Goal: Task Accomplishment & Management: Use online tool/utility

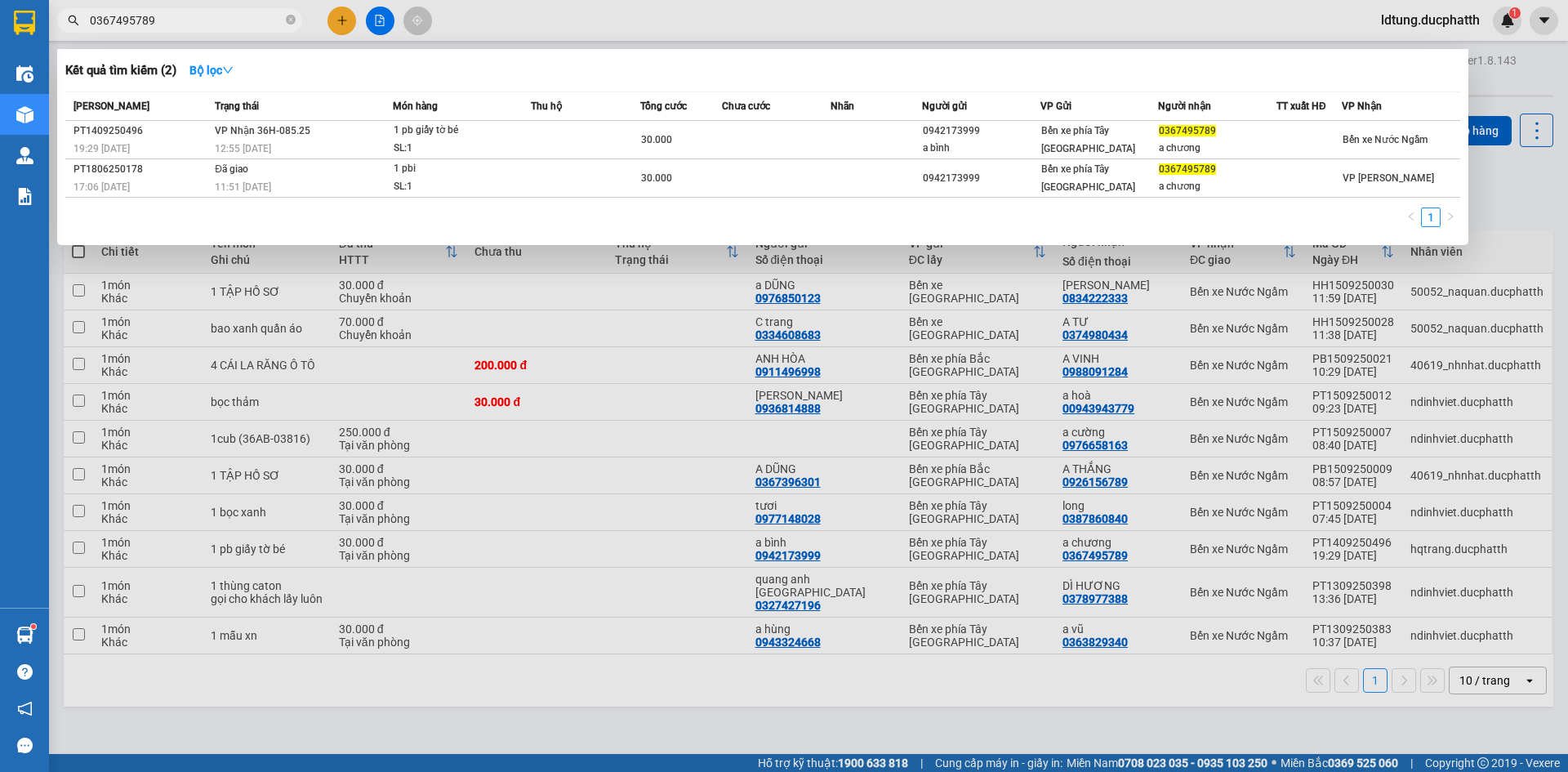
drag, startPoint x: 0, startPoint y: 0, endPoint x: 724, endPoint y: 415, distance: 834.5
click at [723, 411] on div at bounding box center [784, 386] width 1568 height 772
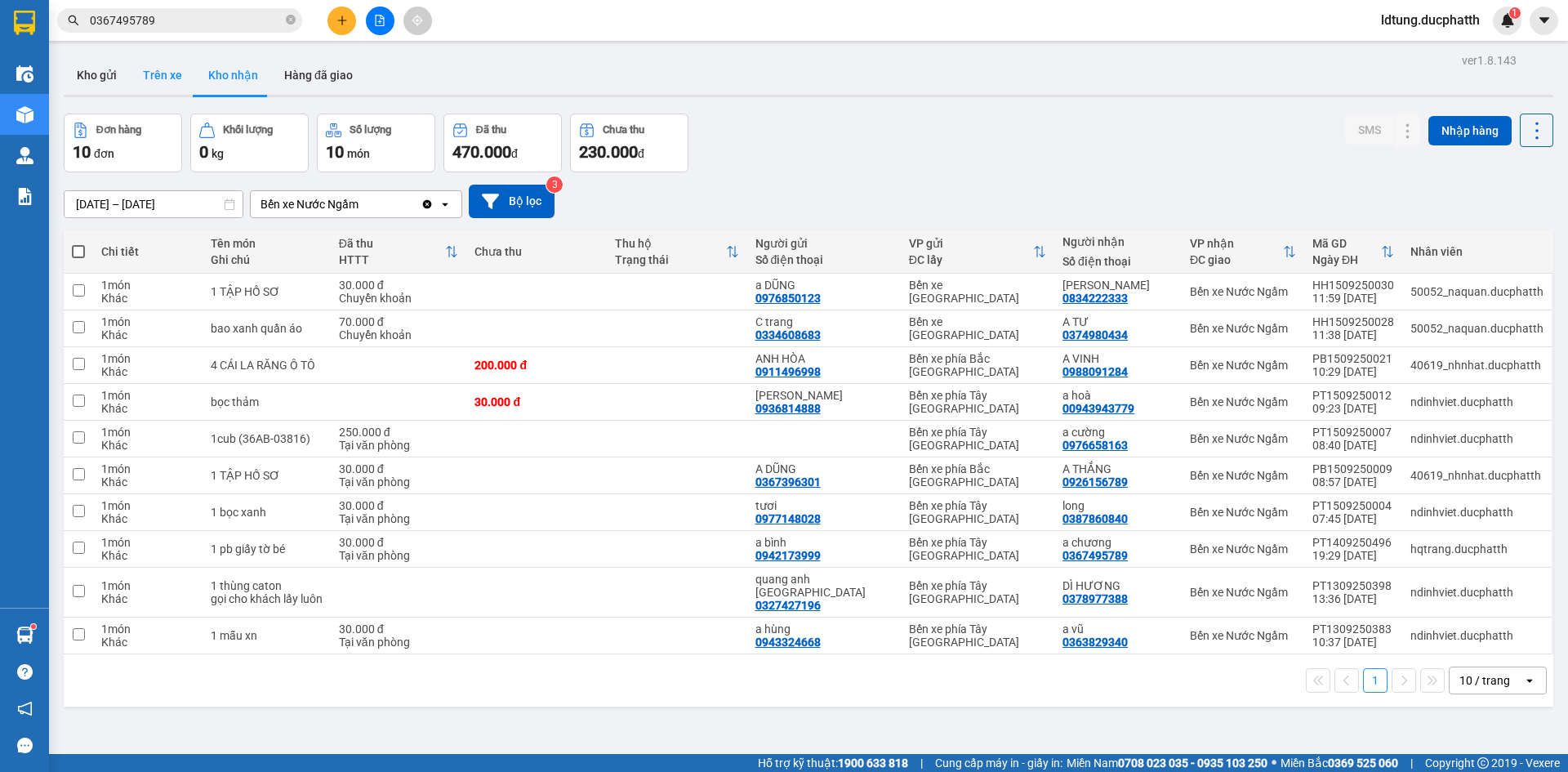
click at [173, 57] on button "Trên xe" at bounding box center [163, 75] width 65 height 39
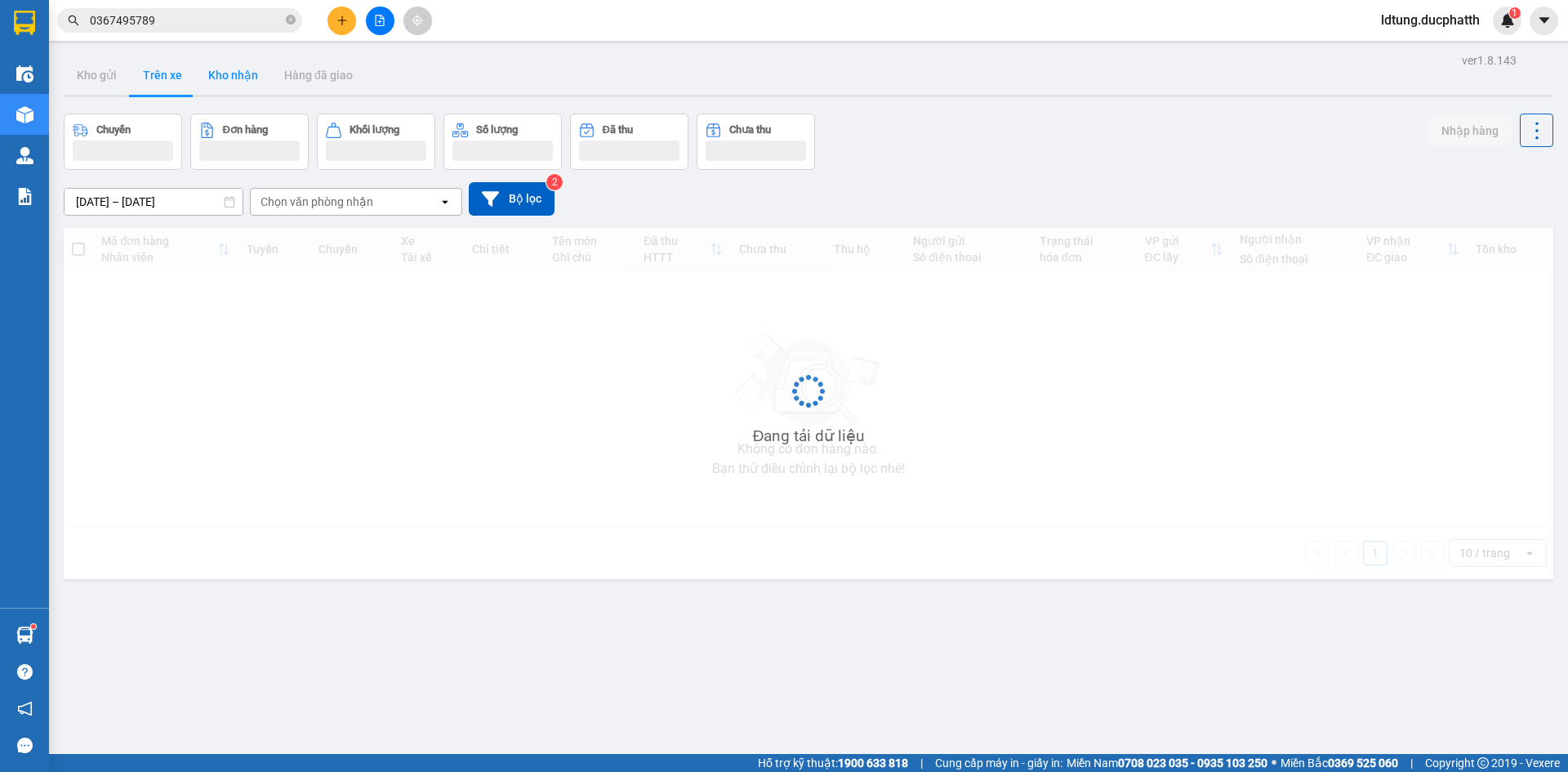
drag, startPoint x: 269, startPoint y: 100, endPoint x: 223, endPoint y: 75, distance: 52.4
click at [268, 100] on div "ver 1.8.143 Kho gửi Trên xe Kho nhận Hàng đã giao Chuyến Đơn hàng Khối lượng Số…" at bounding box center [809, 435] width 1503 height 772
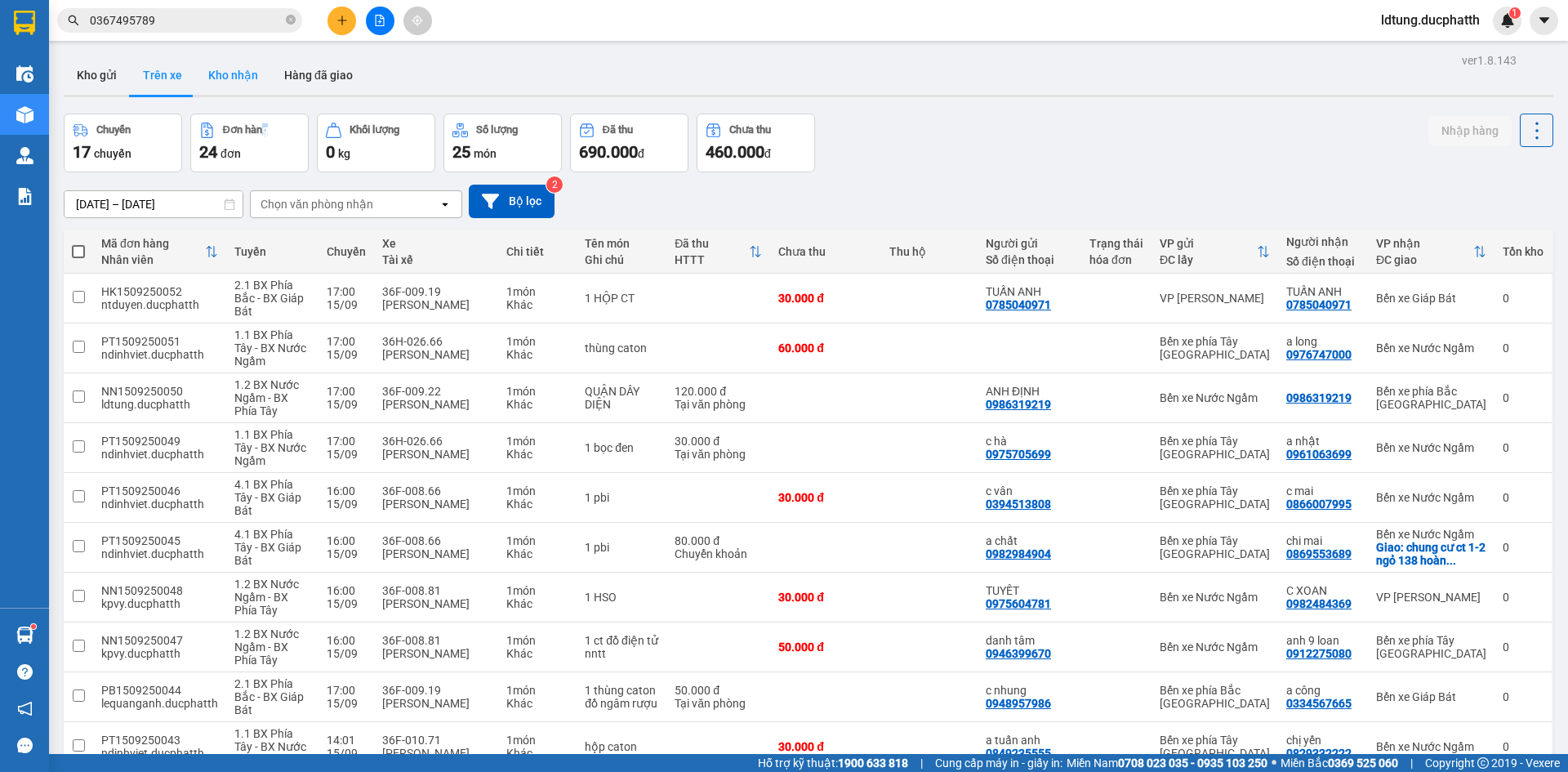
click at [243, 82] on button "Kho nhận" at bounding box center [233, 75] width 76 height 39
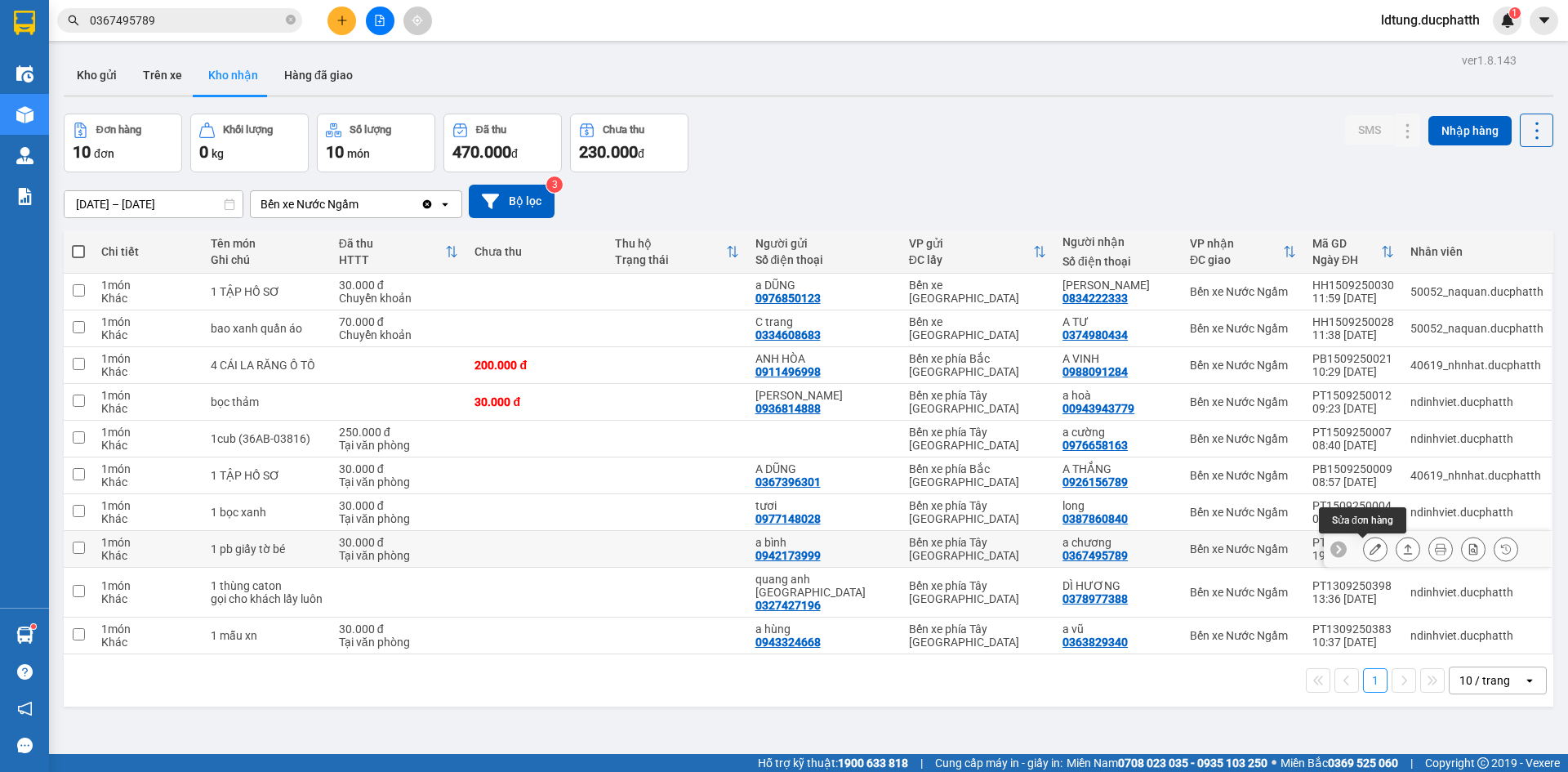
click at [1402, 550] on icon at bounding box center [1408, 549] width 11 height 11
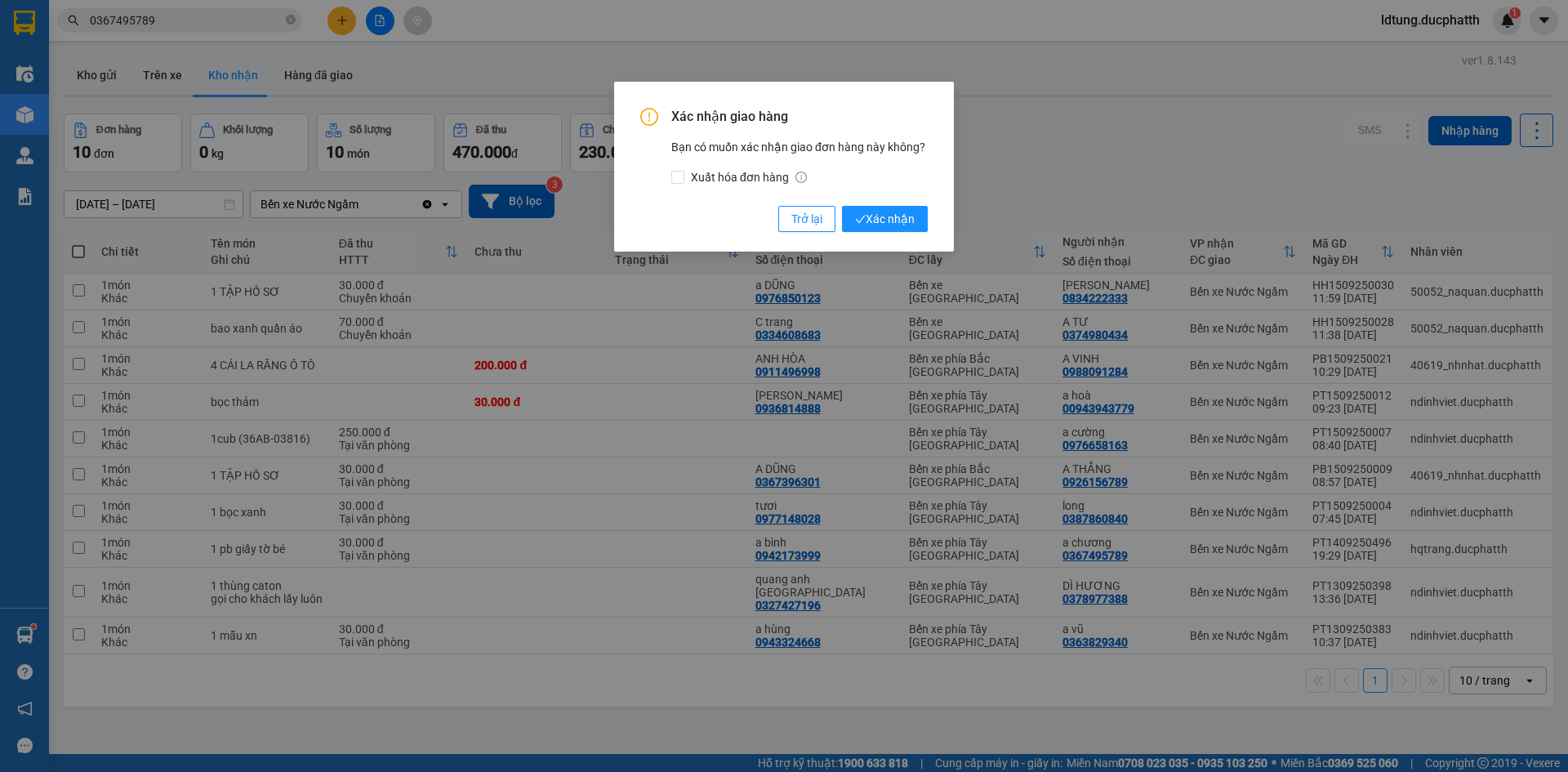
drag, startPoint x: 893, startPoint y: 218, endPoint x: 902, endPoint y: 231, distance: 15.8
click at [894, 220] on span "Xác nhận" at bounding box center [885, 219] width 60 height 18
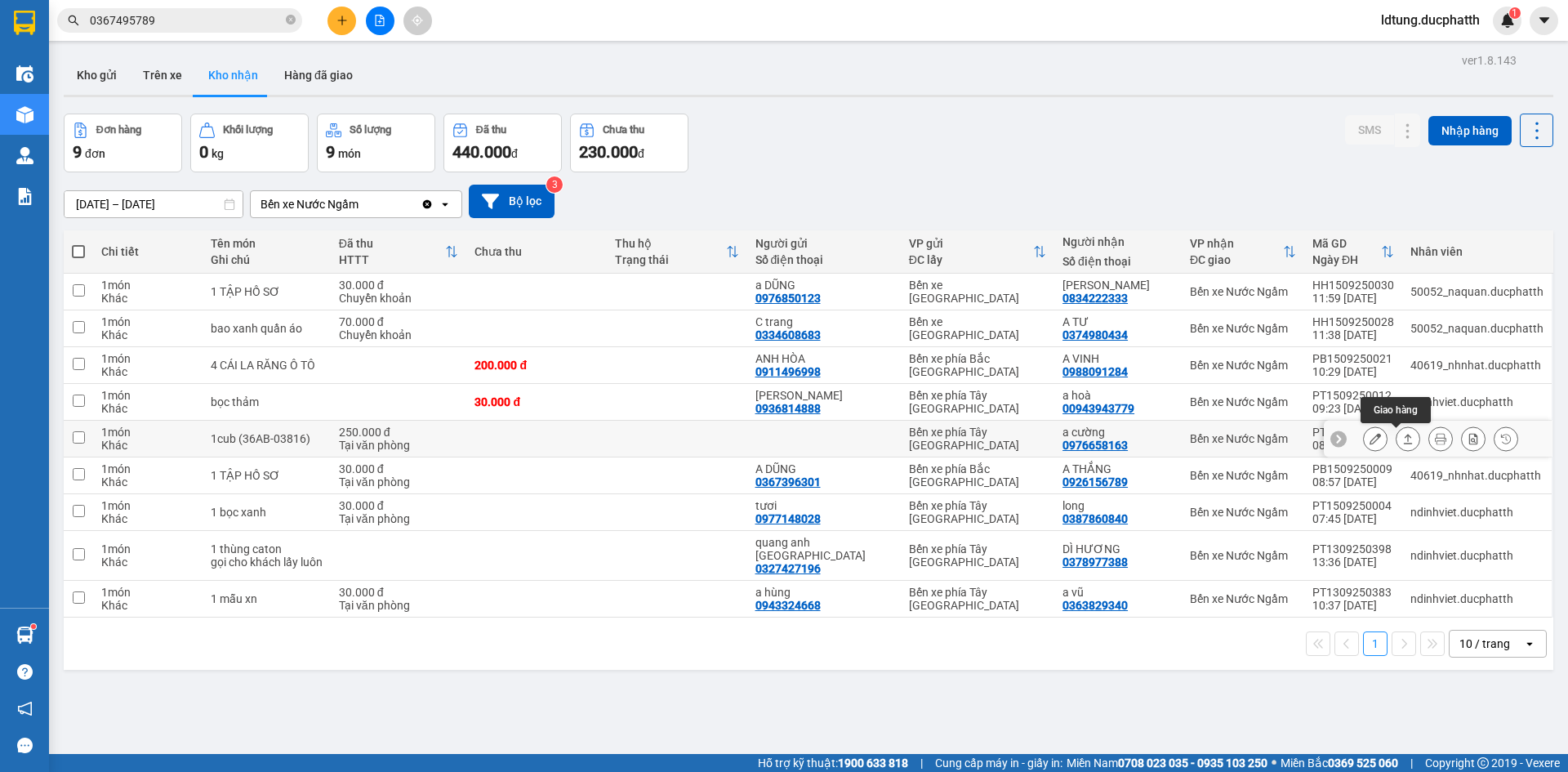
click at [1402, 437] on icon at bounding box center [1408, 438] width 11 height 11
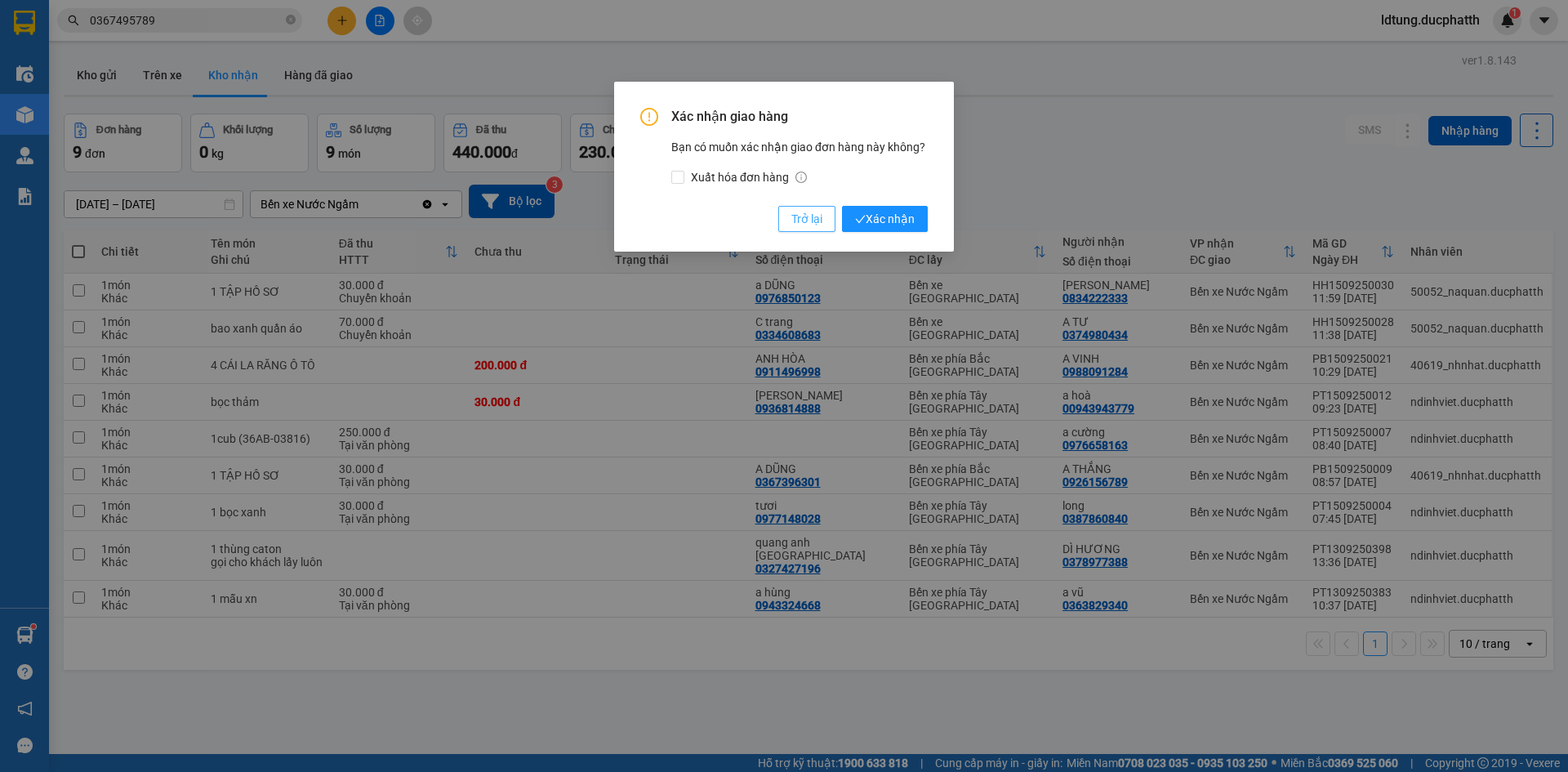
click at [810, 224] on span "Trở lại" at bounding box center [807, 219] width 31 height 18
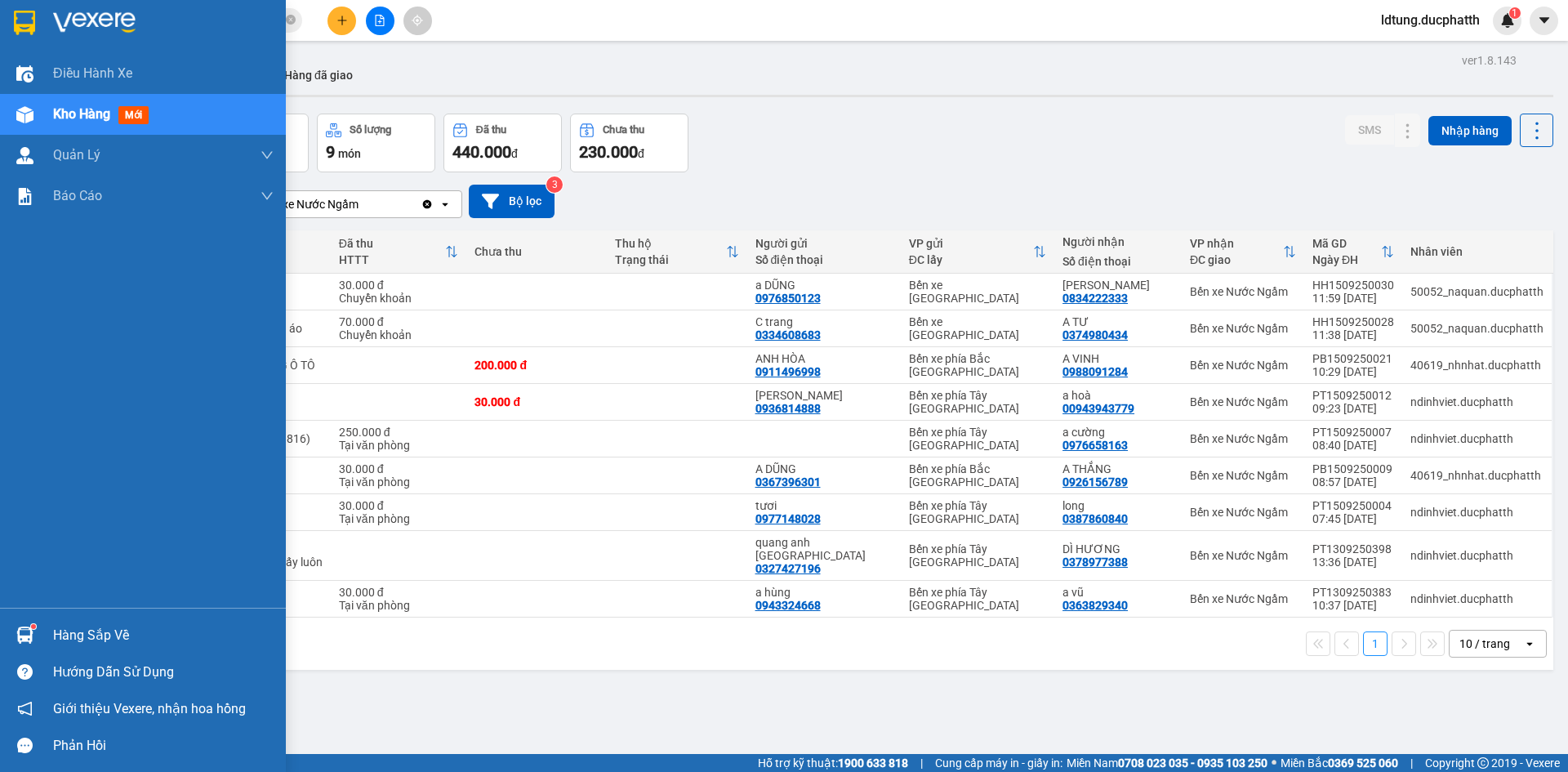
click at [25, 627] on img at bounding box center [25, 635] width 17 height 17
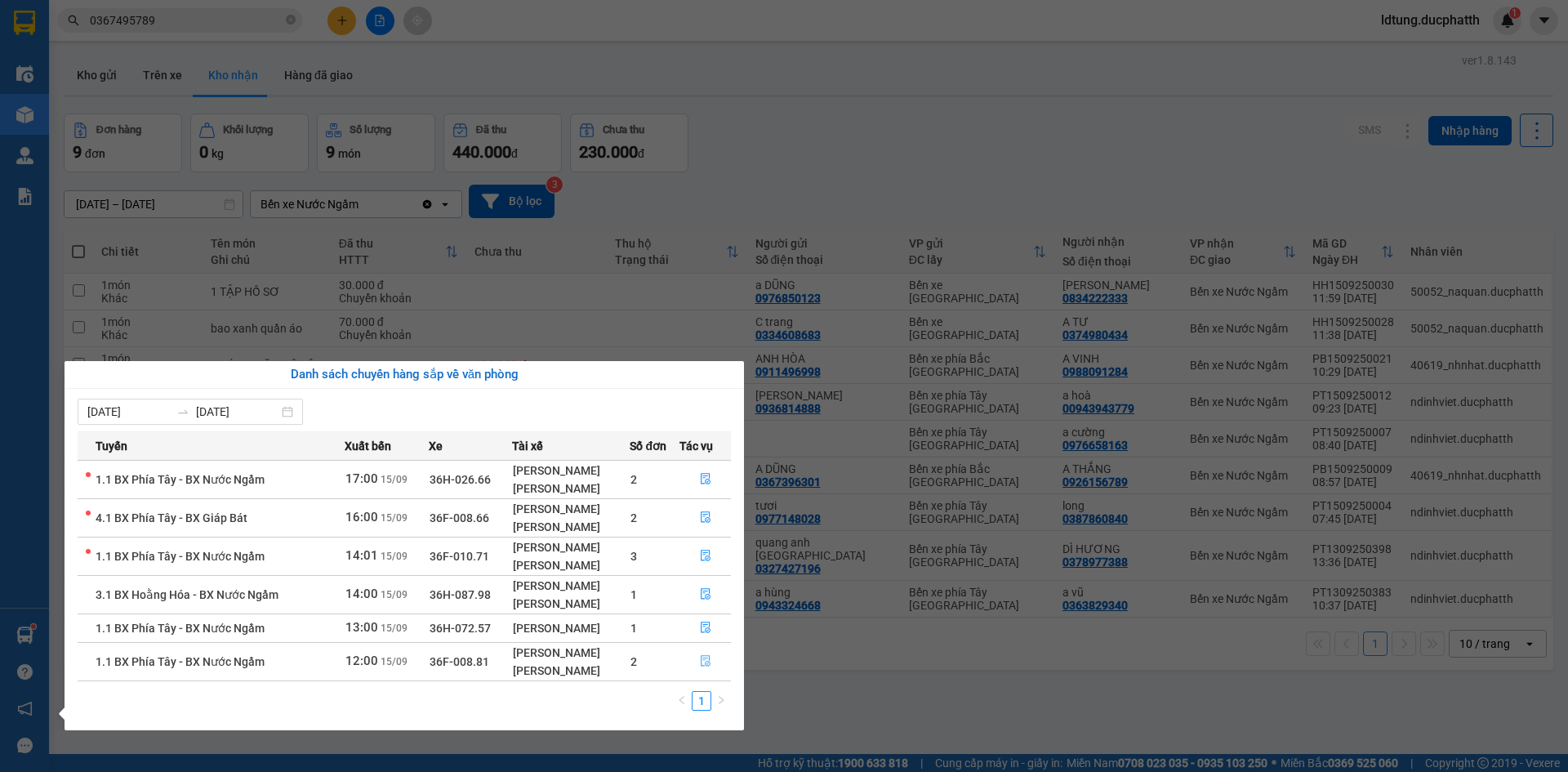
click at [708, 665] on icon "file-done" at bounding box center [706, 662] width 10 height 11
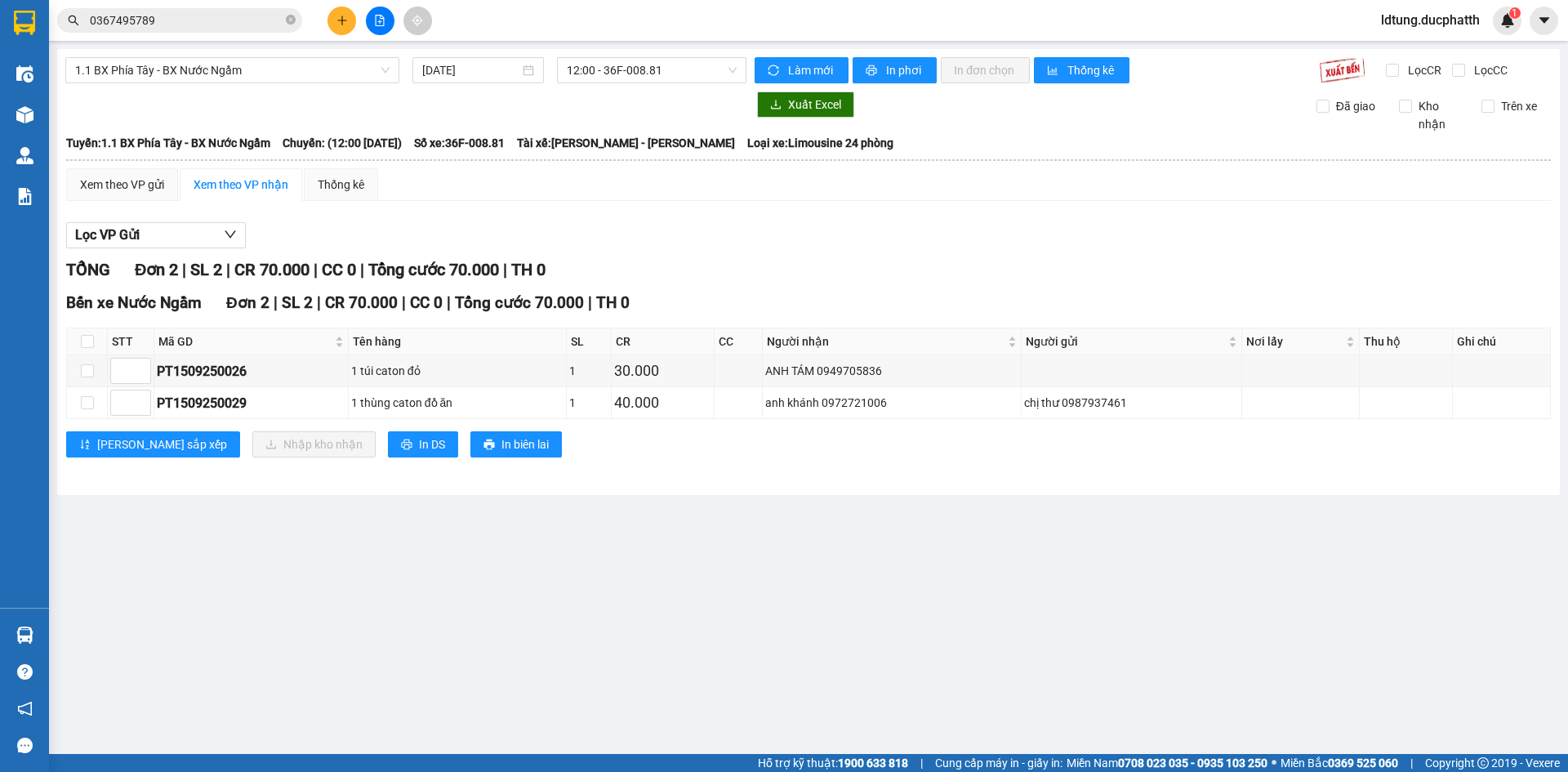
click at [74, 334] on th at bounding box center [87, 342] width 41 height 27
click at [83, 334] on label at bounding box center [87, 342] width 13 height 18
click at [83, 335] on input "checkbox" at bounding box center [87, 342] width 13 height 13
checkbox input "true"
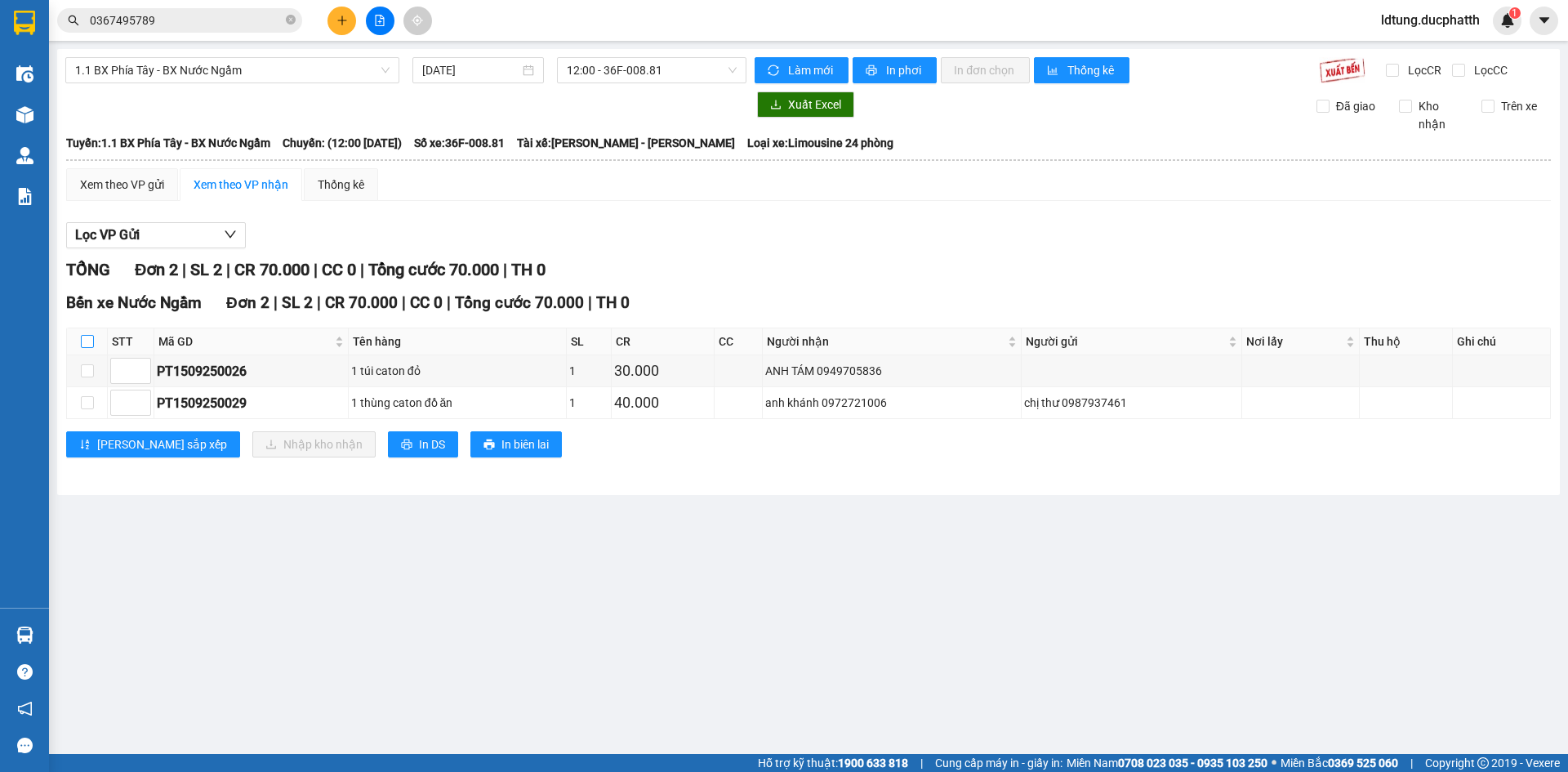
checkbox input "true"
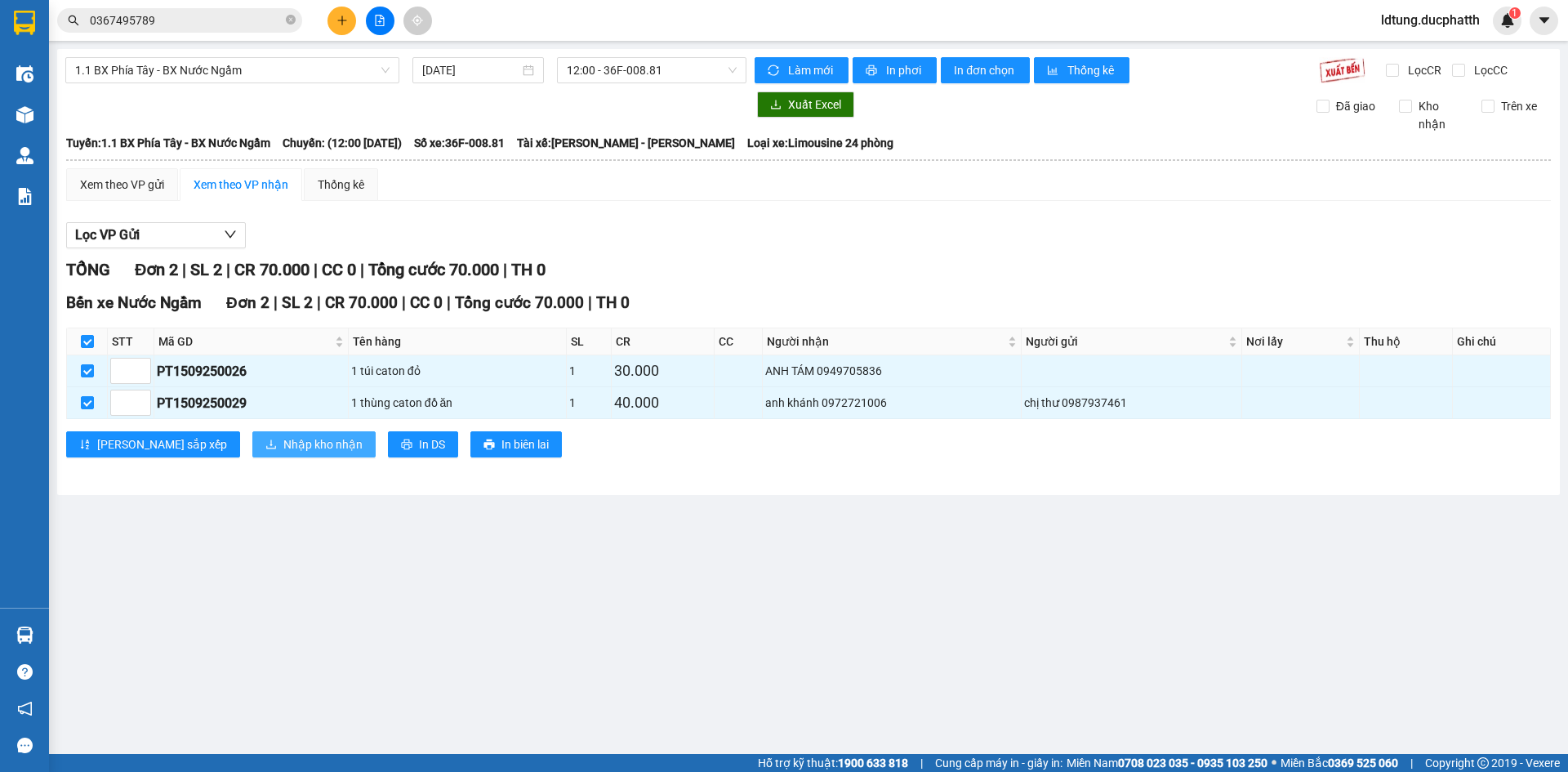
click at [284, 442] on span "Nhập kho nhận" at bounding box center [323, 444] width 79 height 18
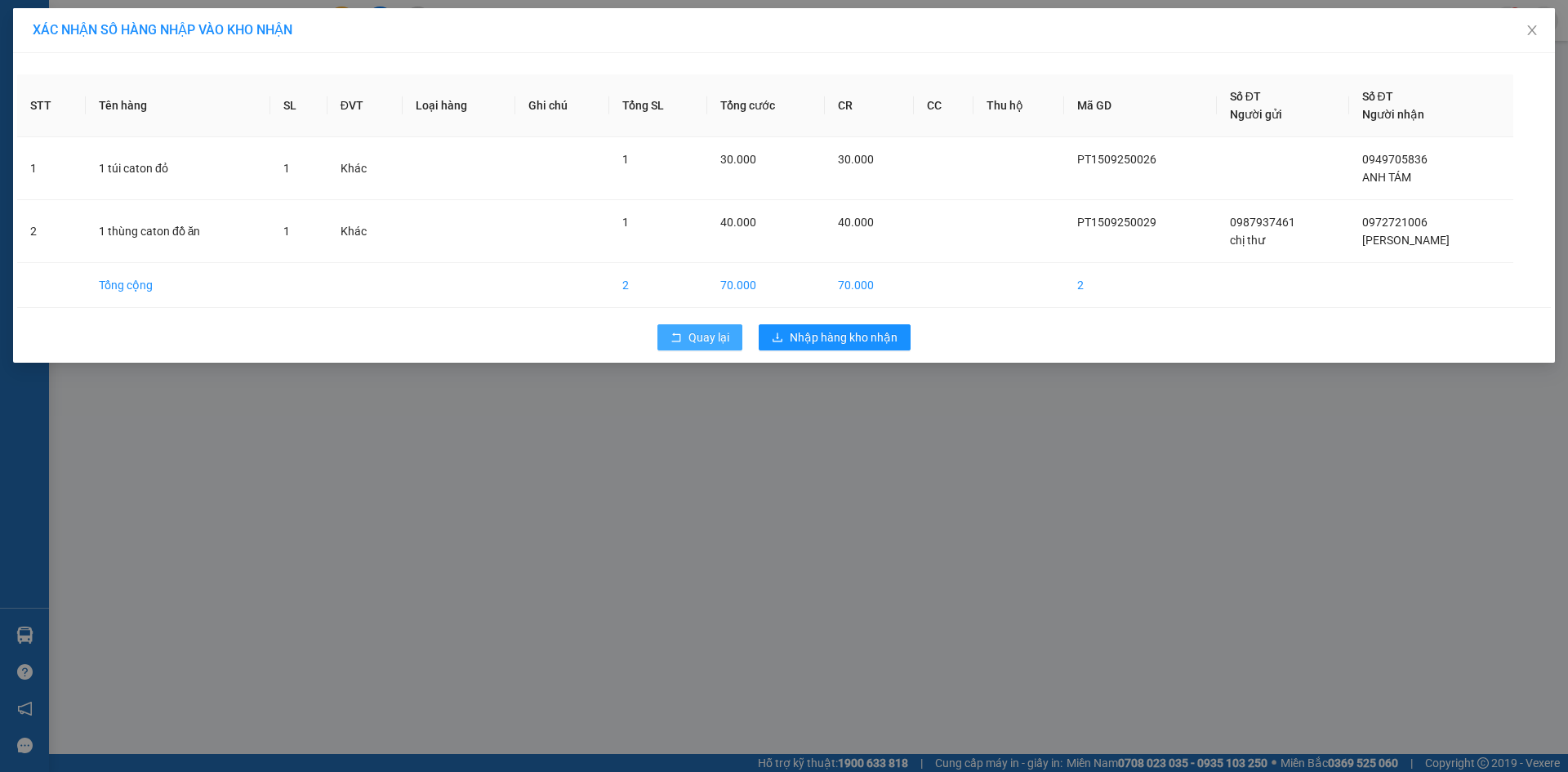
click at [686, 347] on button "Quay lại" at bounding box center [700, 338] width 85 height 26
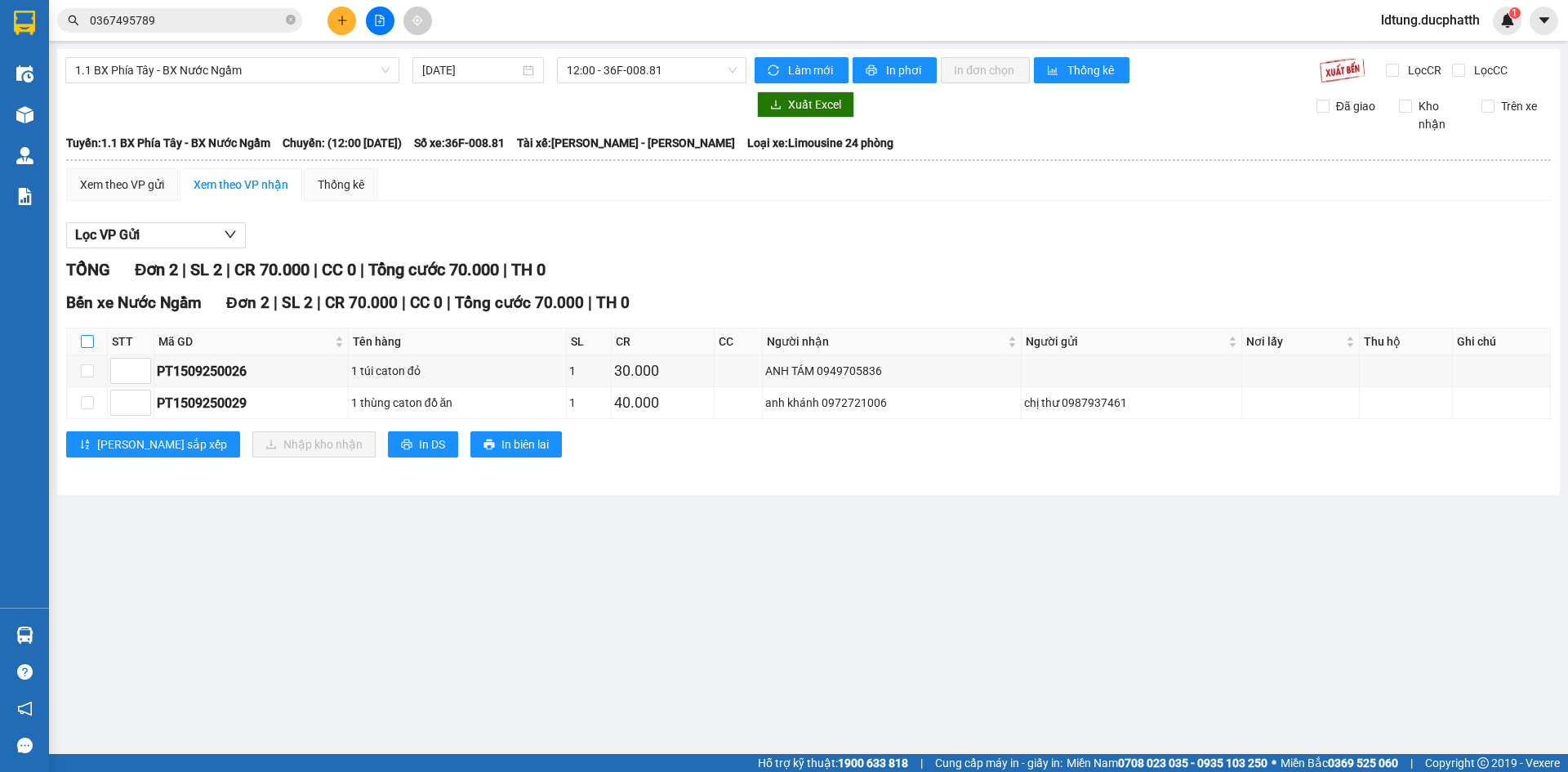
click at [81, 344] on input "checkbox" at bounding box center [87, 342] width 13 height 13
checkbox input "true"
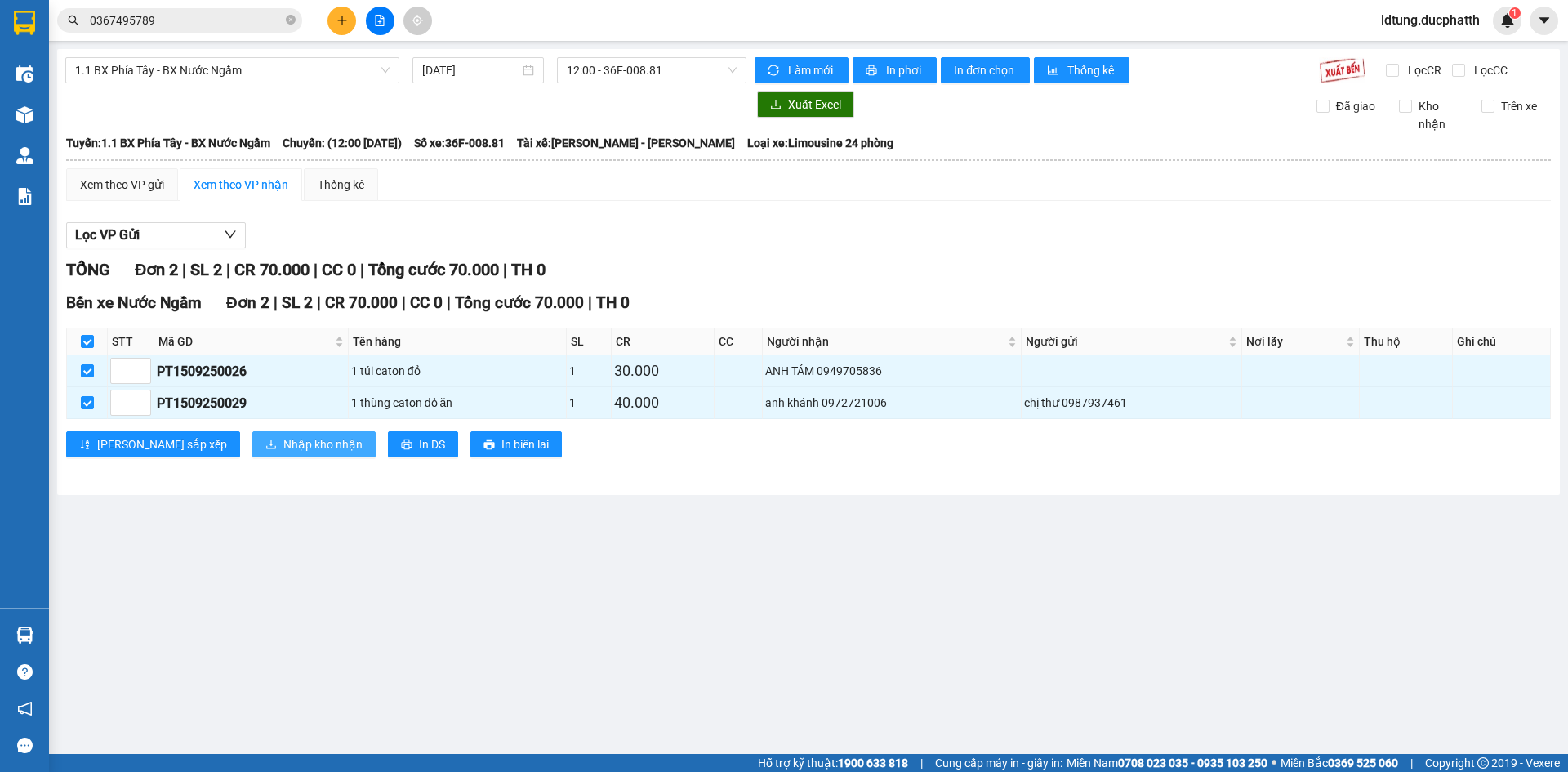
click at [284, 442] on span "Nhập kho nhận" at bounding box center [323, 444] width 79 height 18
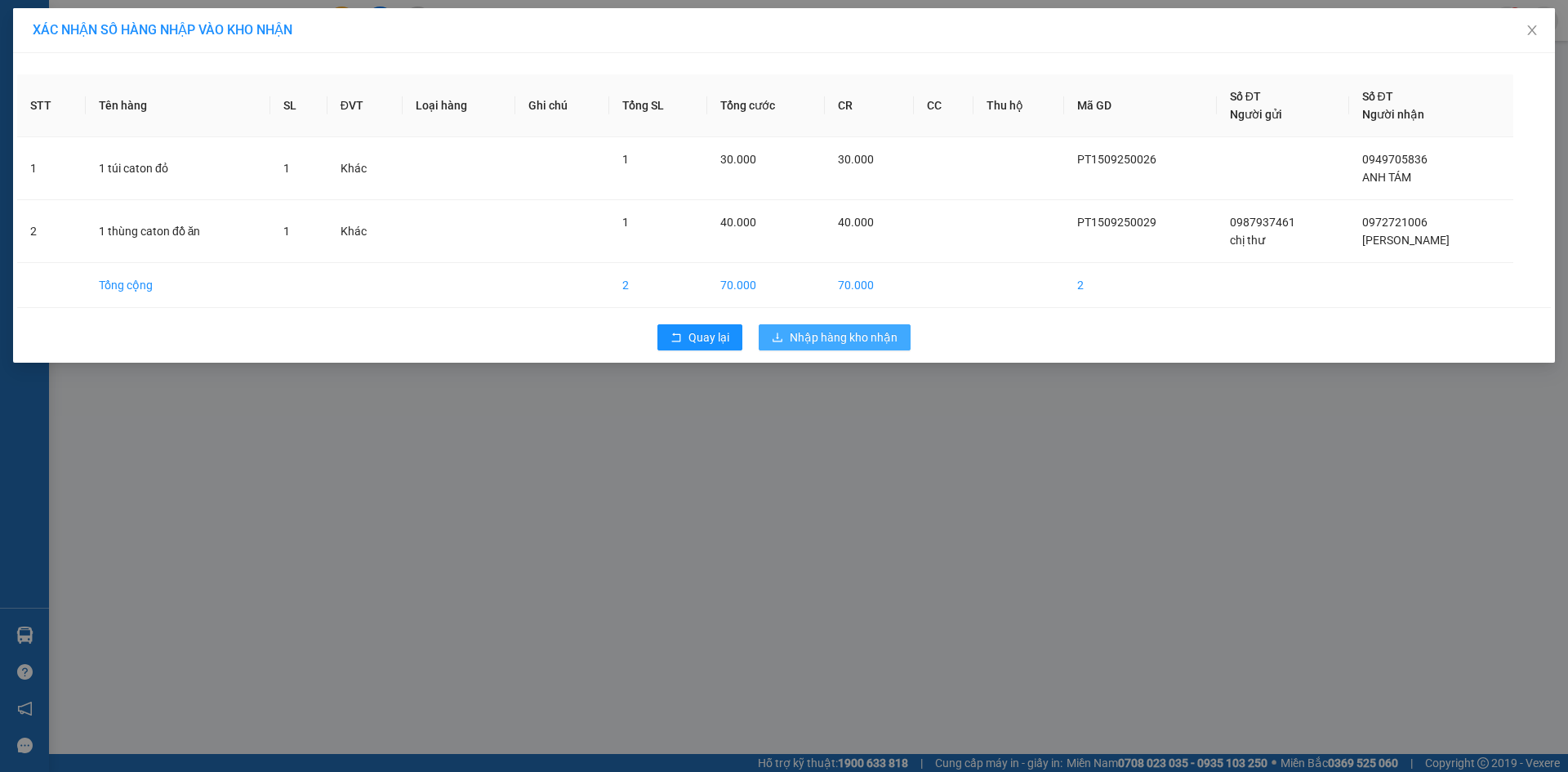
click at [799, 333] on span "Nhập hàng kho nhận" at bounding box center [844, 338] width 108 height 18
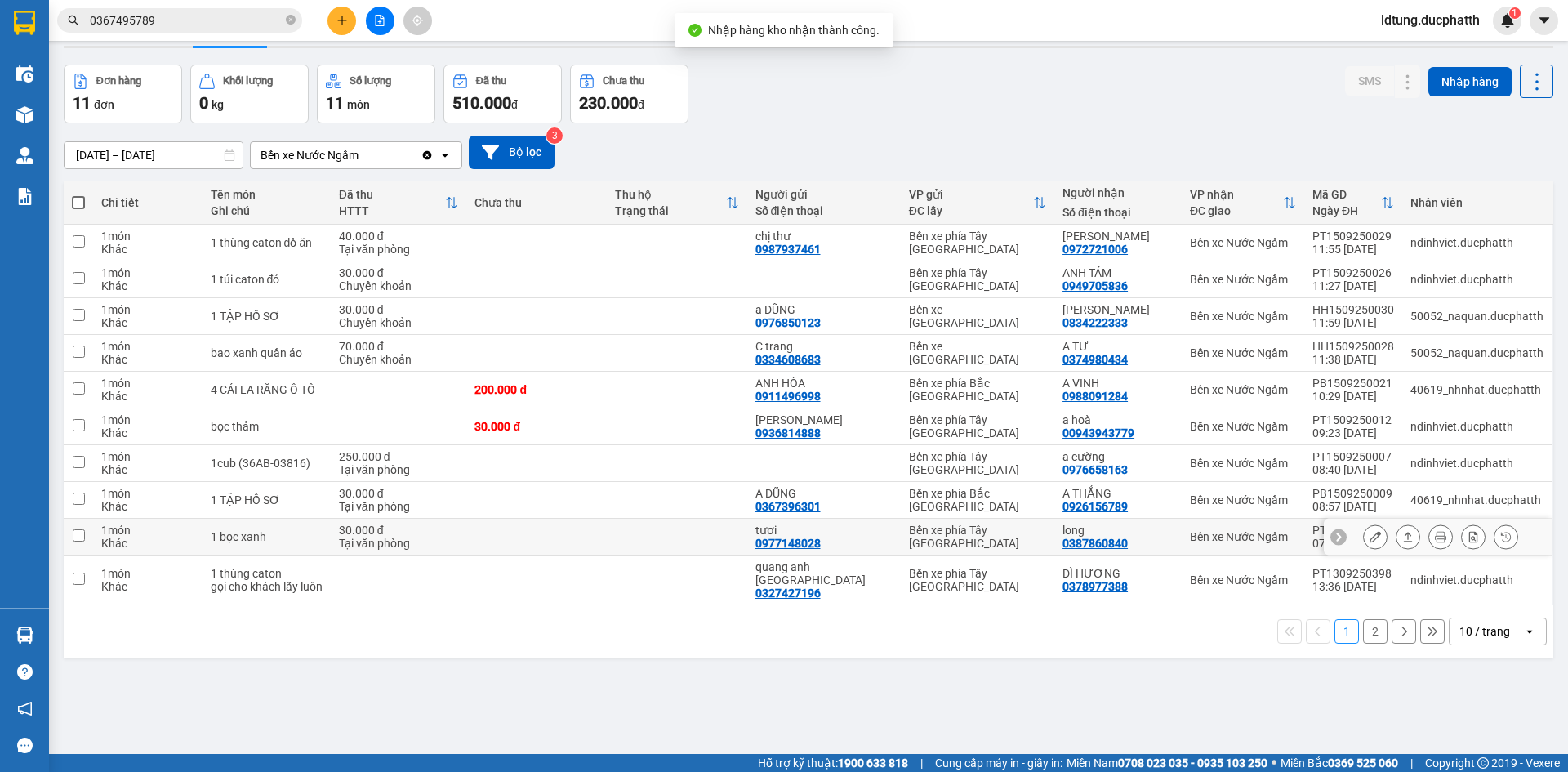
scroll to position [75, 0]
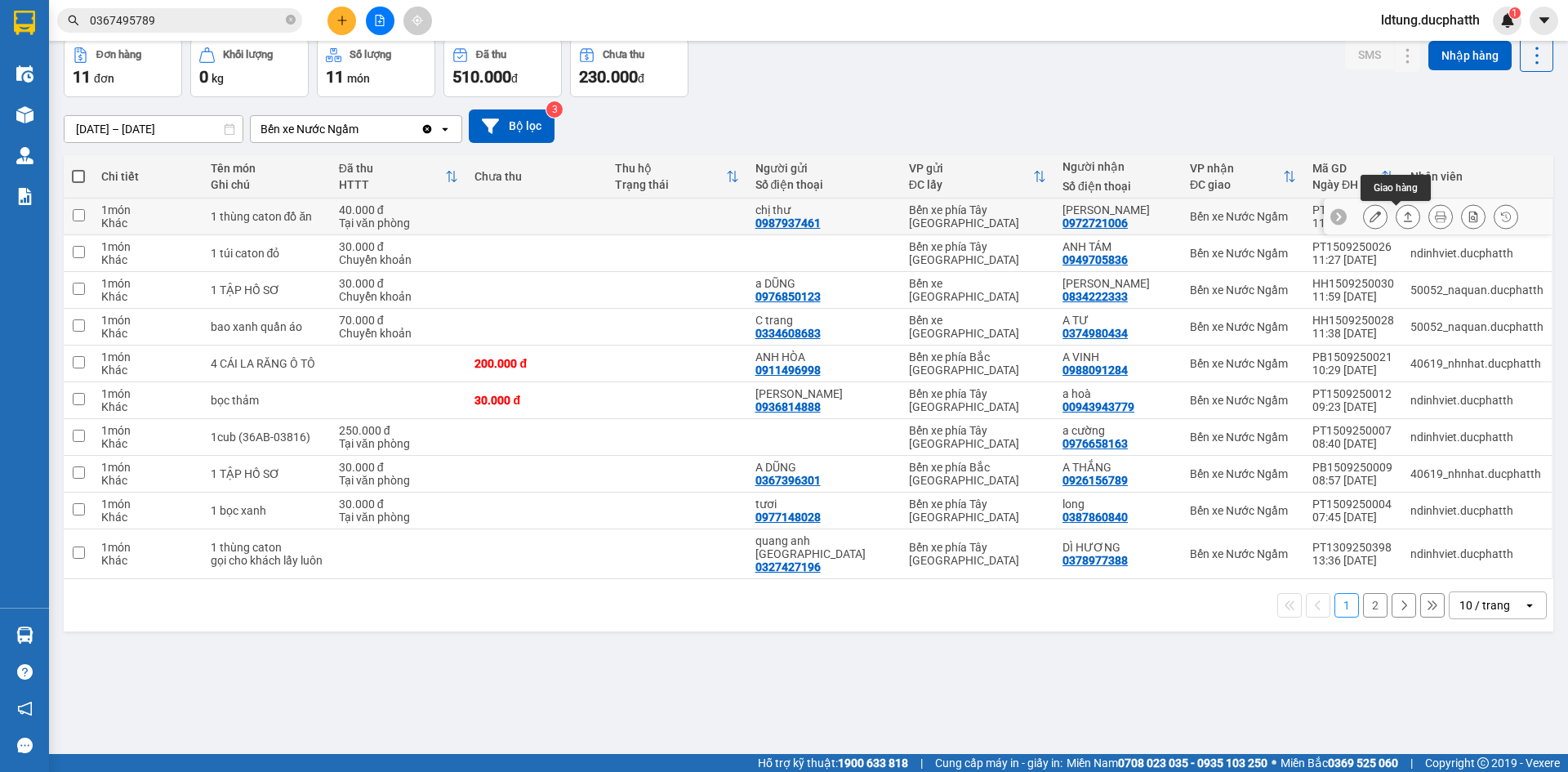
click at [1401, 210] on button at bounding box center [1408, 217] width 23 height 29
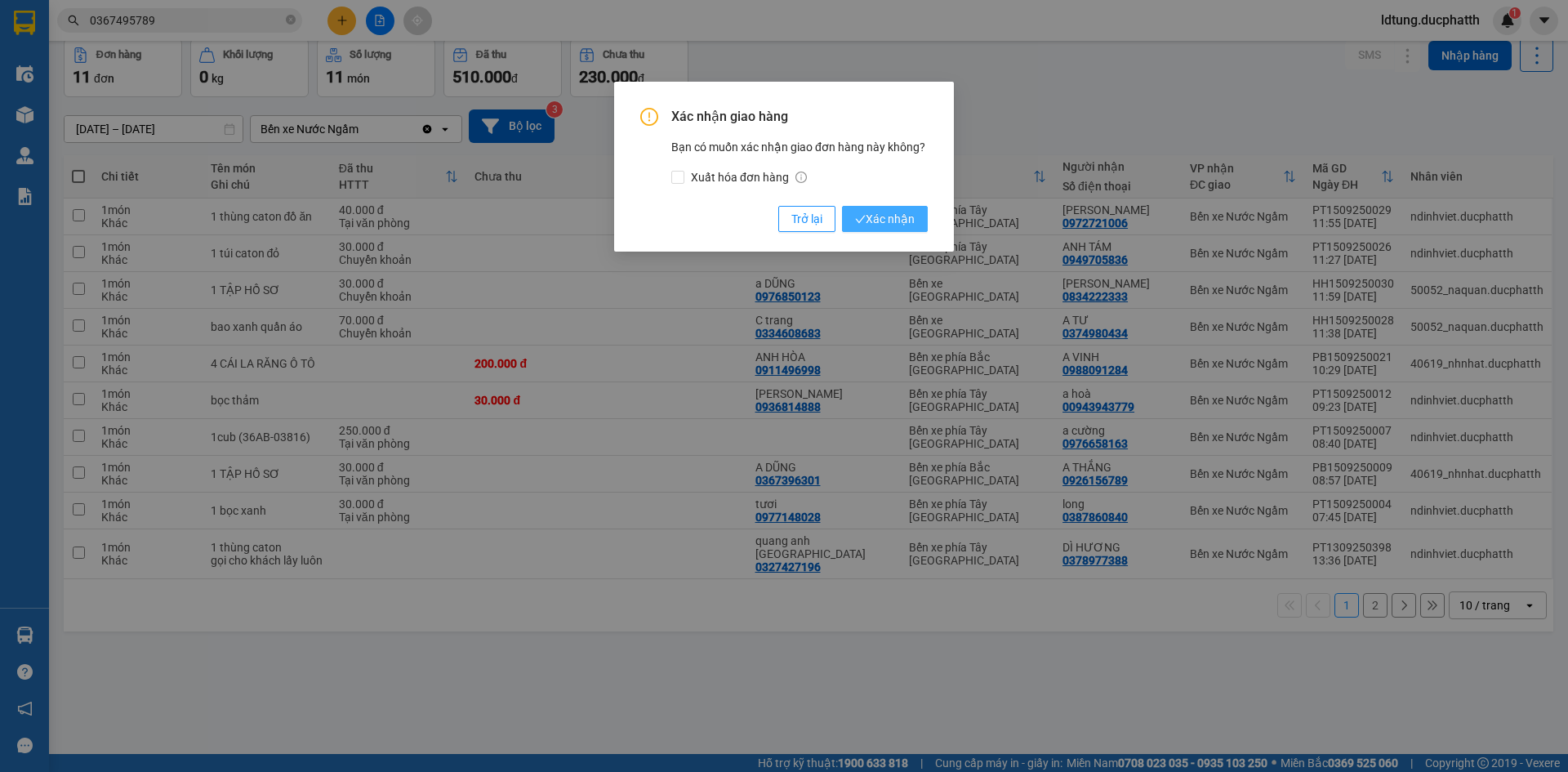
click at [891, 213] on span "Xác nhận" at bounding box center [885, 219] width 60 height 18
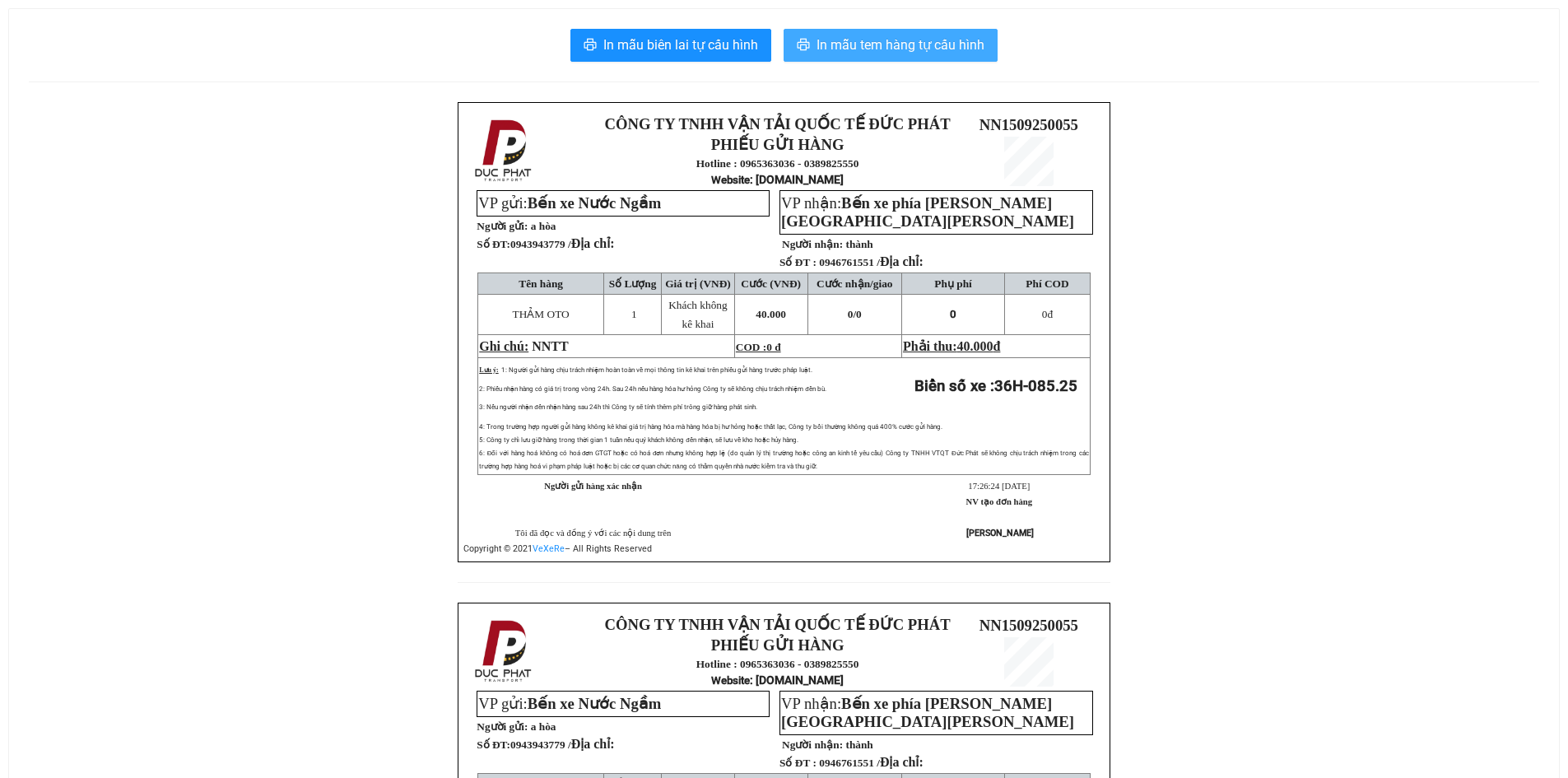
click at [840, 37] on span "In mẫu tem hàng tự cấu hình" at bounding box center [901, 45] width 168 height 21
